Goal: Transaction & Acquisition: Download file/media

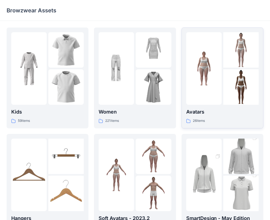
click at [196, 87] on div at bounding box center [203, 68] width 35 height 73
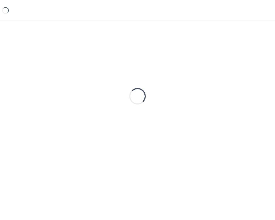
click at [195, 87] on div "Loading..." at bounding box center [138, 95] width 262 height 137
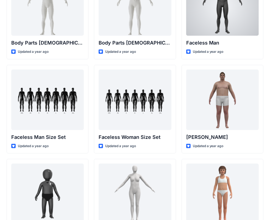
scroll to position [287, 0]
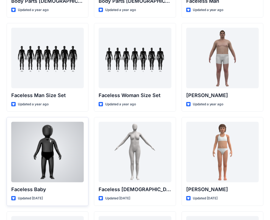
click at [57, 136] on div at bounding box center [47, 152] width 73 height 60
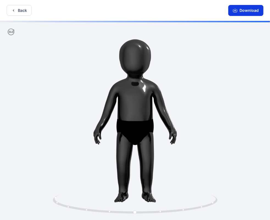
click at [239, 9] on button "Download" at bounding box center [245, 10] width 35 height 11
